Goal: Task Accomplishment & Management: Manage account settings

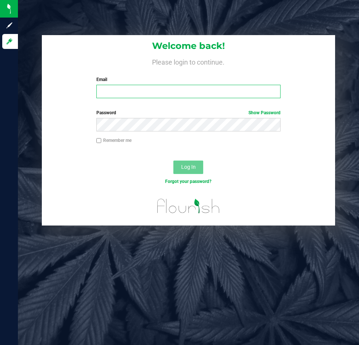
type input "dbritt@slatercenter.com"
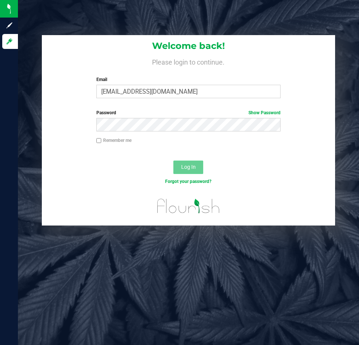
click at [185, 169] on span "Log In" at bounding box center [188, 167] width 15 height 6
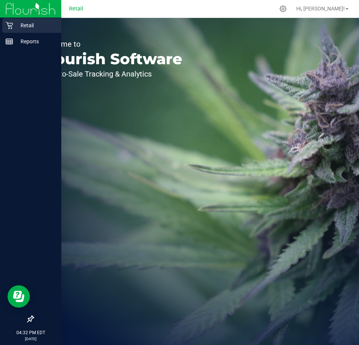
click at [25, 26] on p "Retail" at bounding box center [35, 25] width 45 height 9
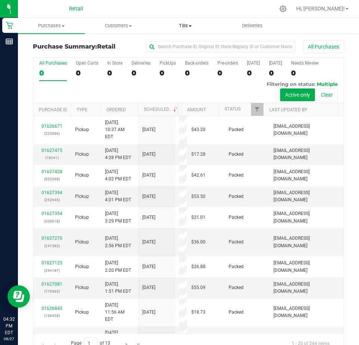
click at [186, 25] on span "Tills" at bounding box center [186, 25] width 66 height 7
click at [173, 48] on span "Manage tills" at bounding box center [177, 45] width 50 height 6
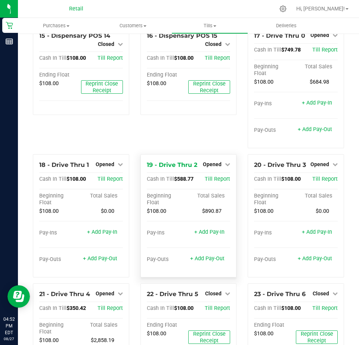
scroll to position [673, 0]
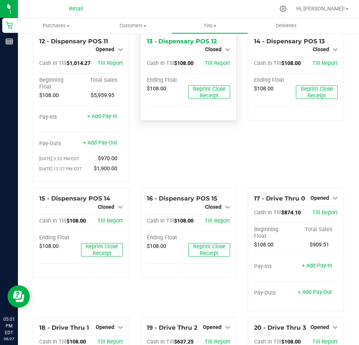
scroll to position [474, 0]
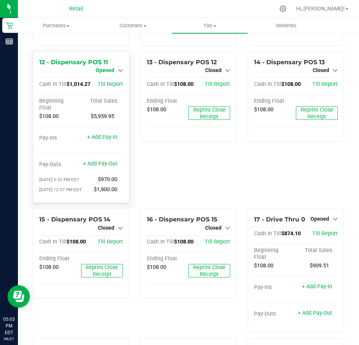
click at [108, 73] on span "Opened" at bounding box center [105, 70] width 19 height 6
click at [110, 80] on link "Close Till" at bounding box center [106, 77] width 20 height 6
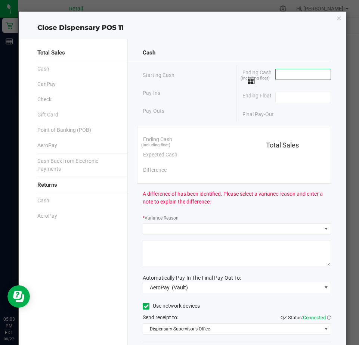
click at [285, 76] on input at bounding box center [303, 74] width 55 height 10
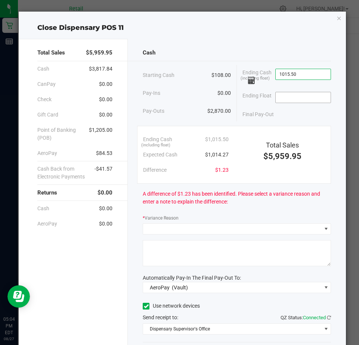
type input "$1,015.50"
click at [290, 101] on input at bounding box center [303, 97] width 55 height 10
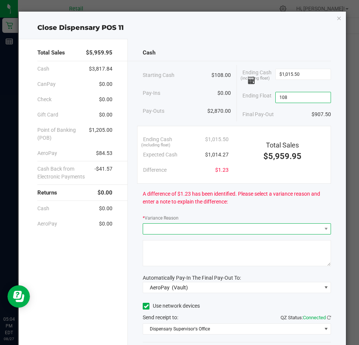
type input "$108.00"
click at [167, 232] on span at bounding box center [232, 229] width 178 height 10
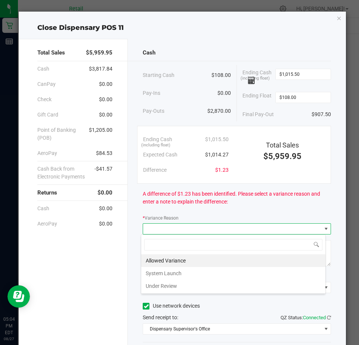
scroll to position [11, 185]
click at [162, 263] on li "Allowed Variance" at bounding box center [233, 261] width 184 height 13
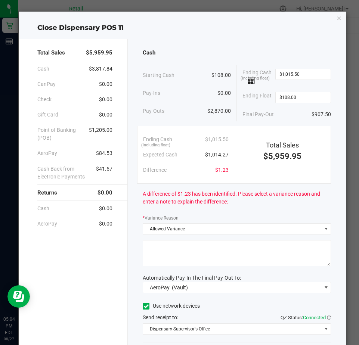
click at [161, 255] on textarea at bounding box center [237, 253] width 188 height 26
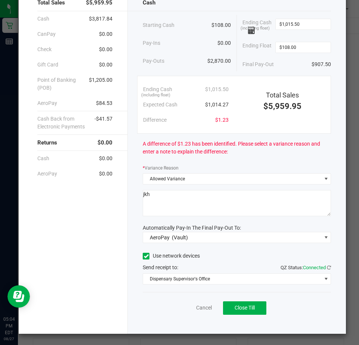
scroll to position [50, 0]
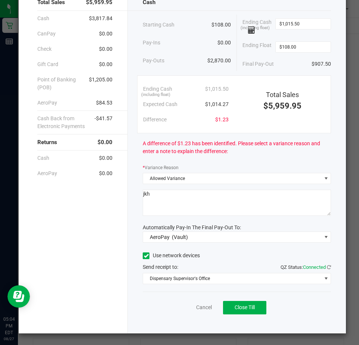
type textarea "jkh"
click at [144, 256] on icon at bounding box center [146, 256] width 5 height 0
click at [0, 0] on input "Use network devices" at bounding box center [0, 0] width 0 height 0
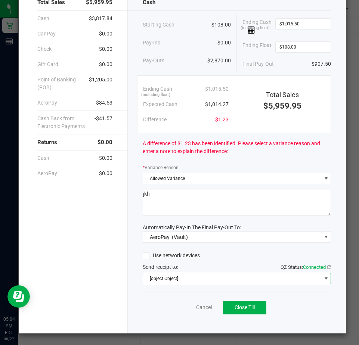
click at [157, 281] on span "[object Object]" at bounding box center [232, 279] width 178 height 10
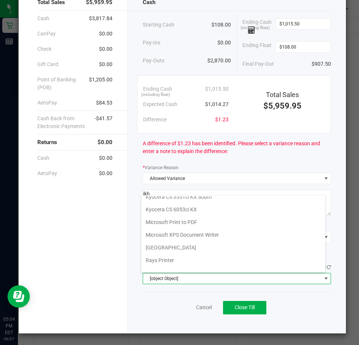
scroll to position [116, 0]
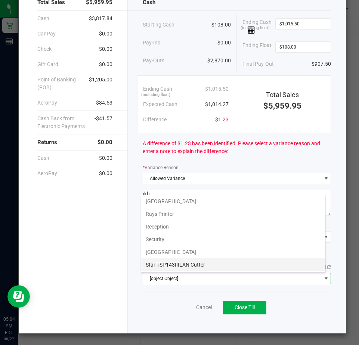
click at [159, 264] on Cutter "Star TSP143IIILAN Cutter" at bounding box center [233, 265] width 184 height 13
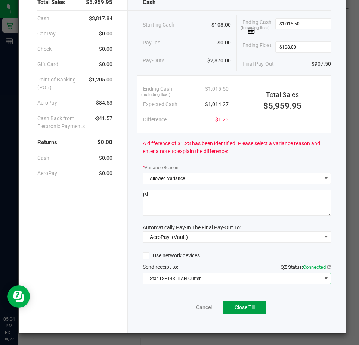
click at [239, 306] on span "Close Till" at bounding box center [245, 308] width 20 height 6
